Goal: Task Accomplishment & Management: Manage account settings

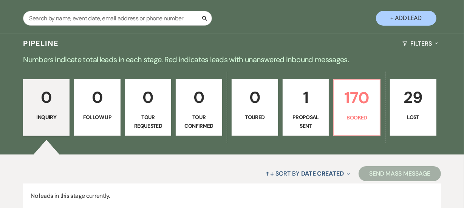
scroll to position [137, 0]
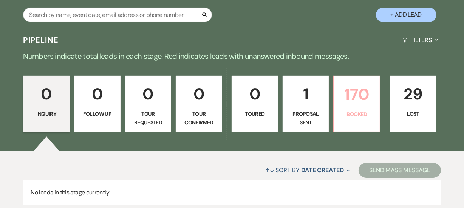
click at [345, 115] on p "Booked" at bounding box center [356, 114] width 37 height 8
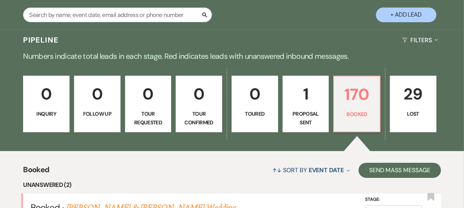
click at [148, 202] on link "[PERSON_NAME] & [PERSON_NAME] Wedding" at bounding box center [150, 209] width 169 height 14
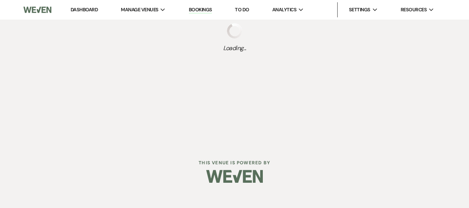
click at [136, 105] on div "Dashboard Manage Venues Expand Paramount's [PERSON_NAME] Ballroom Paramount's G…" at bounding box center [234, 73] width 469 height 146
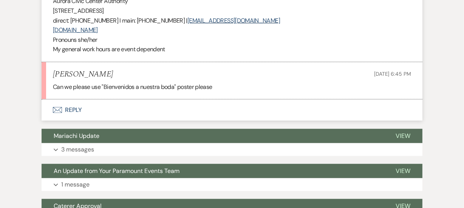
scroll to position [480, 0]
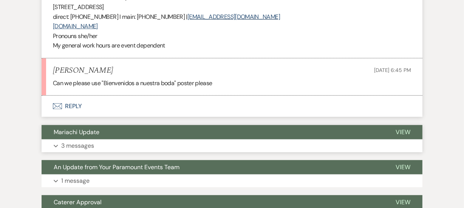
click at [158, 140] on button "Expand 3 messages" at bounding box center [232, 146] width 381 height 13
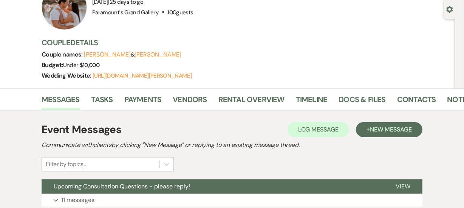
scroll to position [0, 0]
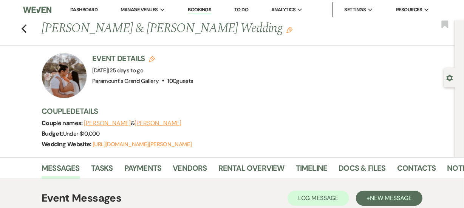
click at [77, 10] on link "Dashboard" at bounding box center [83, 9] width 27 height 6
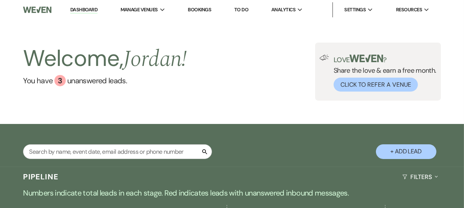
scroll to position [191, 0]
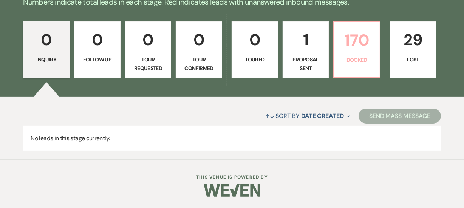
click at [373, 47] on p "170" at bounding box center [356, 40] width 37 height 25
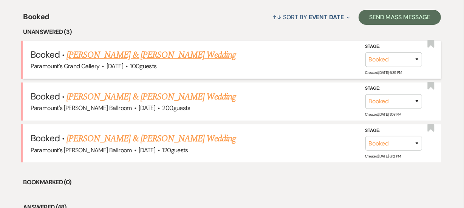
scroll to position [295, 0]
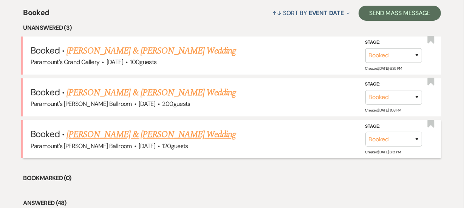
click at [133, 134] on link "[PERSON_NAME] & [PERSON_NAME] Wedding" at bounding box center [150, 135] width 169 height 14
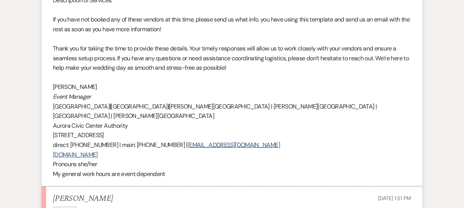
scroll to position [789, 0]
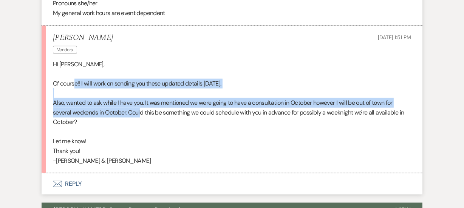
drag, startPoint x: 74, startPoint y: 77, endPoint x: 142, endPoint y: 107, distance: 74.6
click at [142, 107] on div "Hi [PERSON_NAME], Of course!! I will work on sending you these updated details …" at bounding box center [232, 113] width 358 height 106
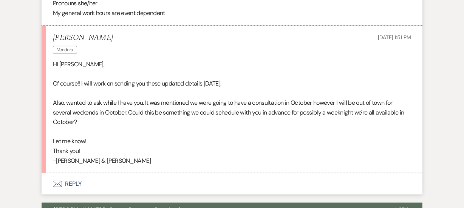
click at [165, 127] on p at bounding box center [232, 132] width 358 height 10
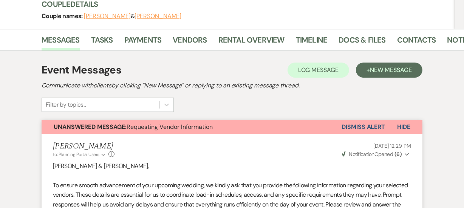
scroll to position [0, 0]
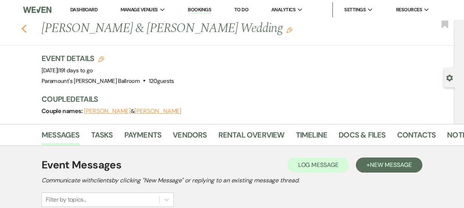
click at [26, 28] on icon "Previous" at bounding box center [24, 28] width 6 height 9
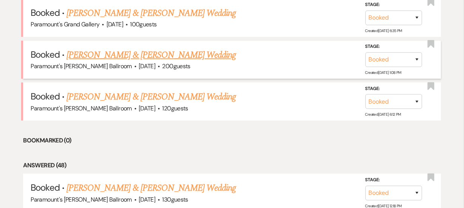
scroll to position [328, 0]
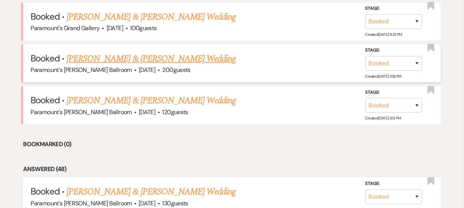
click at [115, 60] on link "[PERSON_NAME] & [PERSON_NAME] Wedding" at bounding box center [150, 59] width 169 height 14
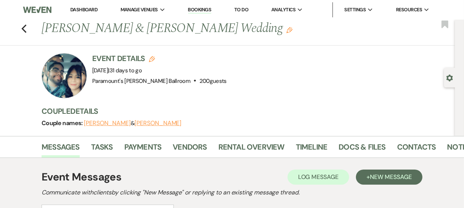
click at [81, 9] on link "Dashboard" at bounding box center [83, 9] width 27 height 6
